Goal: Task Accomplishment & Management: Manage account settings

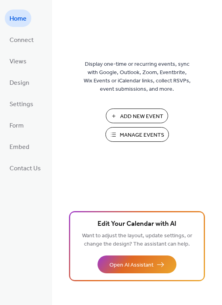
click at [113, 129] on button "Manage Events" at bounding box center [136, 134] width 63 height 15
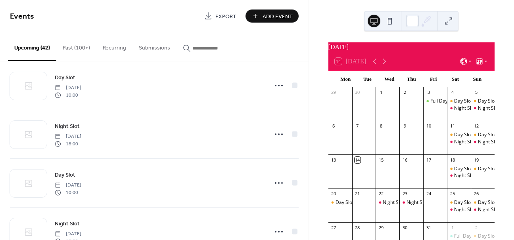
scroll to position [1226, 0]
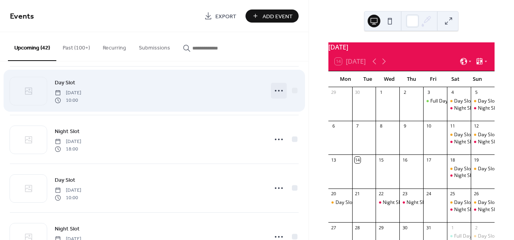
click at [275, 90] on circle at bounding box center [276, 91] width 2 height 2
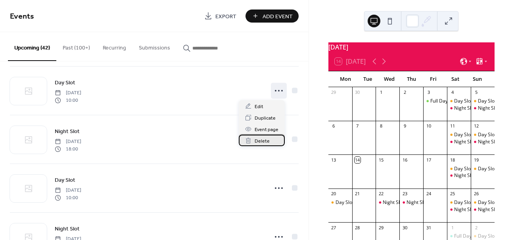
click at [258, 142] on span "Delete" at bounding box center [262, 141] width 15 height 8
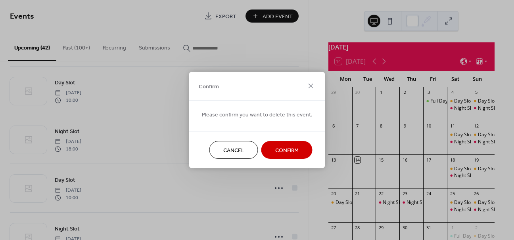
click at [278, 155] on span "Confirm" at bounding box center [286, 151] width 23 height 8
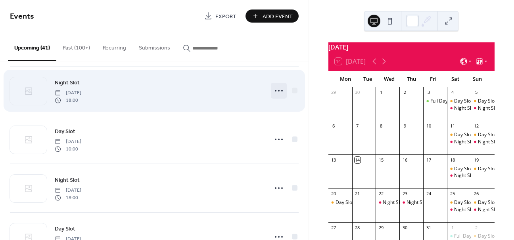
click at [277, 92] on icon at bounding box center [278, 90] width 13 height 13
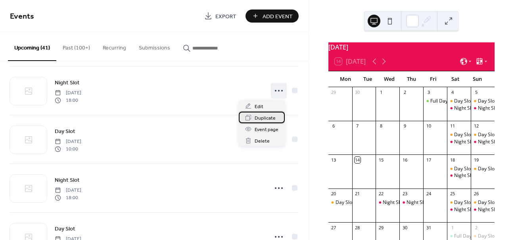
click at [258, 117] on span "Duplicate" at bounding box center [265, 118] width 21 height 8
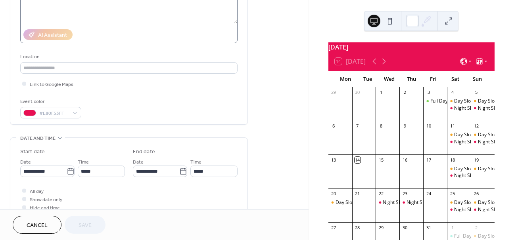
scroll to position [121, 0]
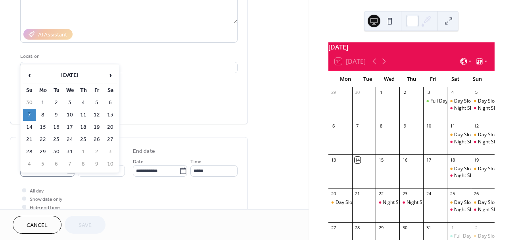
click at [68, 171] on body "**********" at bounding box center [257, 120] width 514 height 240
click at [28, 73] on span "‹" at bounding box center [29, 75] width 12 height 16
click at [106, 140] on td "22" at bounding box center [110, 139] width 13 height 11
type input "**********"
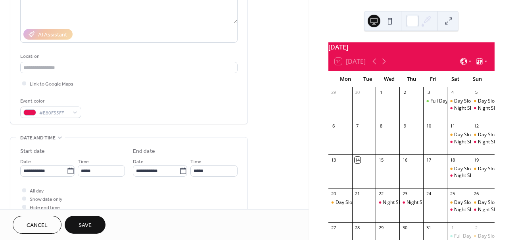
click at [91, 226] on span "Save" at bounding box center [85, 226] width 13 height 8
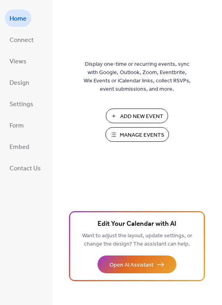
click at [128, 133] on span "Manage Events" at bounding box center [142, 135] width 44 height 8
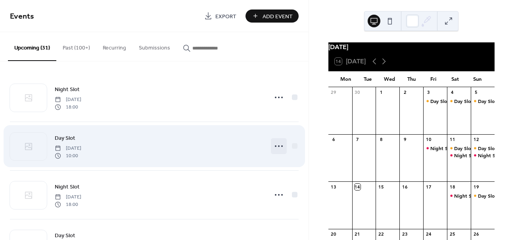
click at [275, 146] on circle at bounding box center [276, 147] width 2 height 2
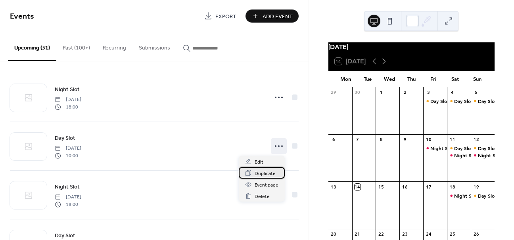
click at [265, 172] on span "Duplicate" at bounding box center [265, 174] width 21 height 8
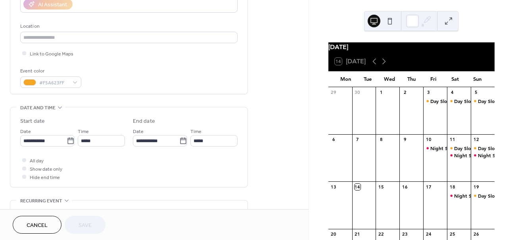
scroll to position [162, 0]
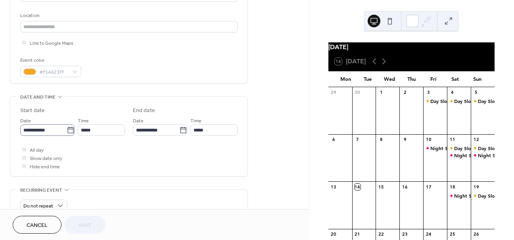
click at [70, 128] on icon at bounding box center [71, 130] width 8 height 8
click at [67, 128] on input "**********" at bounding box center [43, 130] width 46 height 11
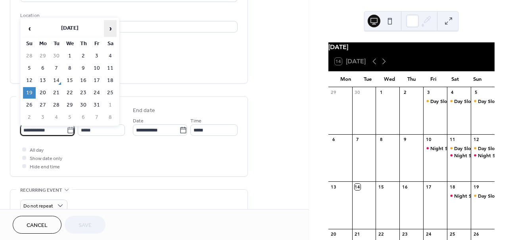
click at [113, 31] on span "›" at bounding box center [110, 29] width 12 height 16
click at [111, 90] on td "21" at bounding box center [110, 92] width 13 height 11
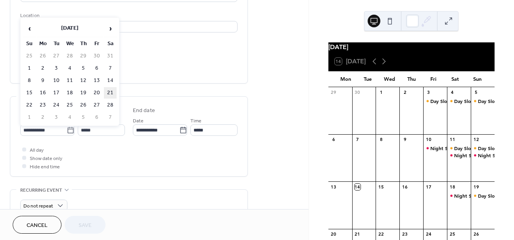
type input "**********"
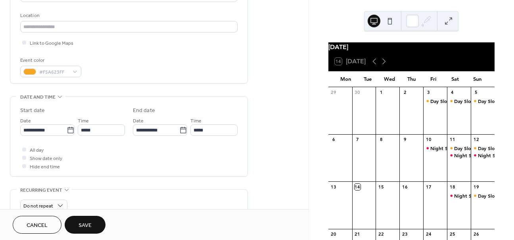
click at [92, 222] on span "Save" at bounding box center [85, 226] width 13 height 8
